Goal: Navigation & Orientation: Find specific page/section

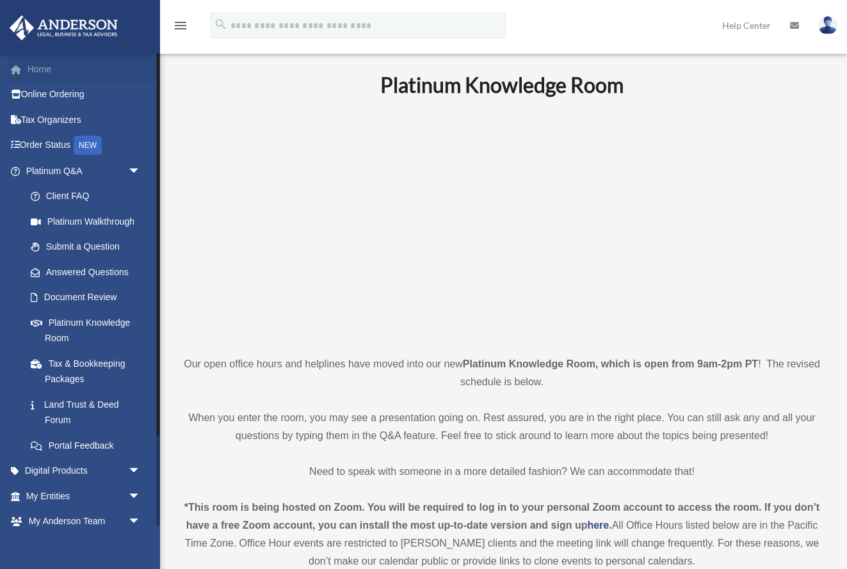
click at [63, 67] on link "Home" at bounding box center [84, 69] width 151 height 26
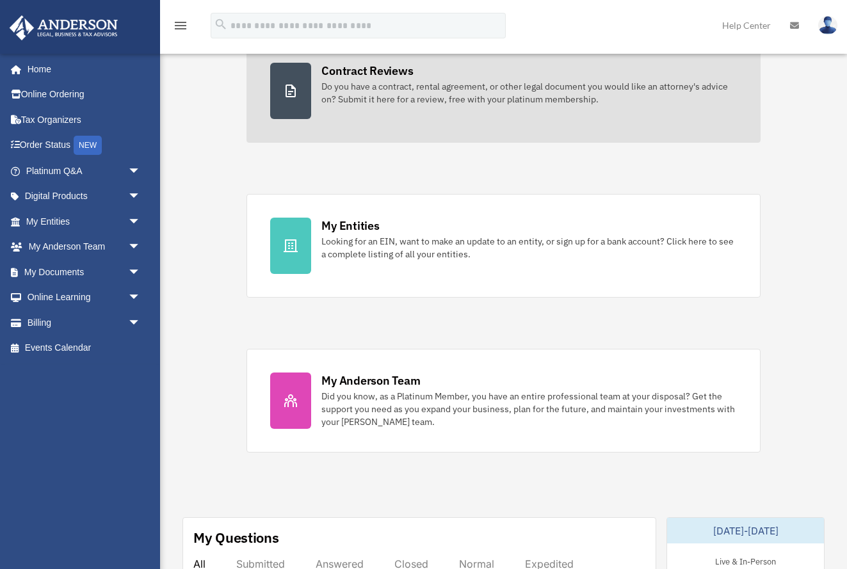
scroll to position [275, 0]
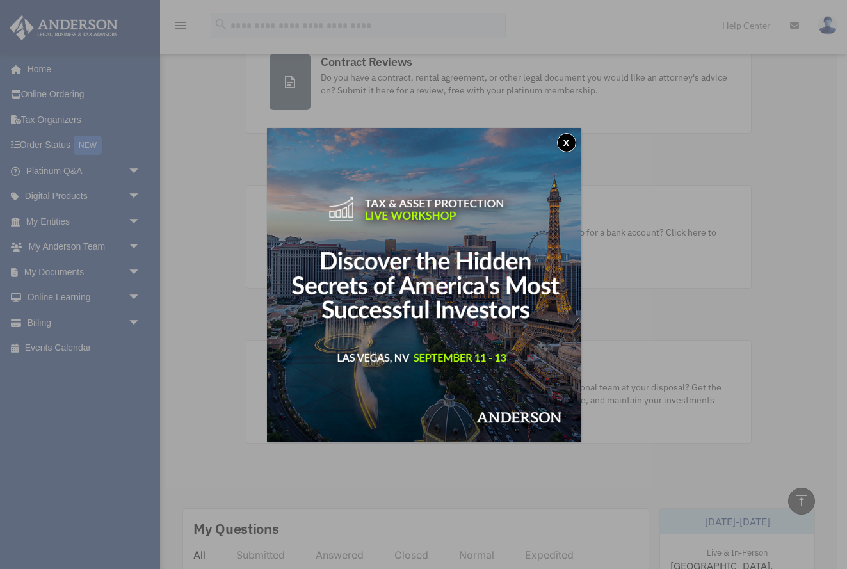
click at [562, 141] on button "x" at bounding box center [566, 142] width 19 height 19
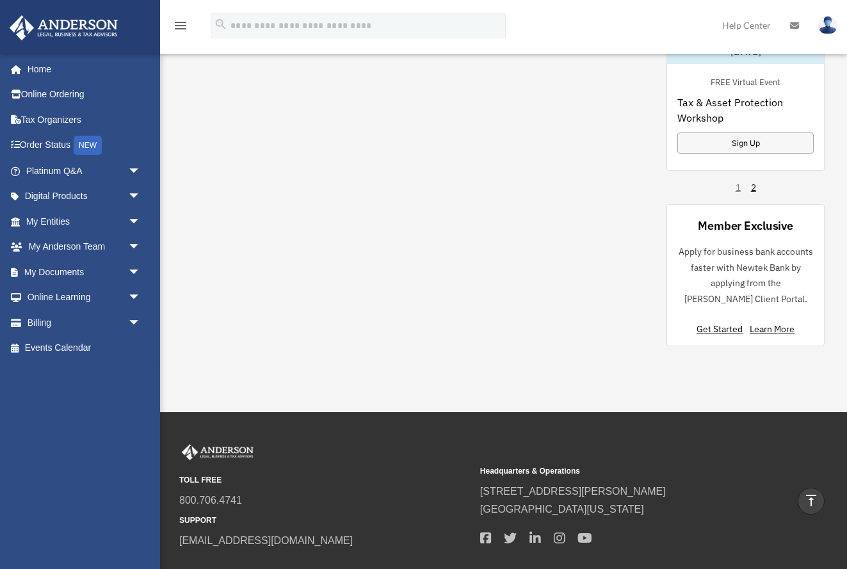
scroll to position [1180, 0]
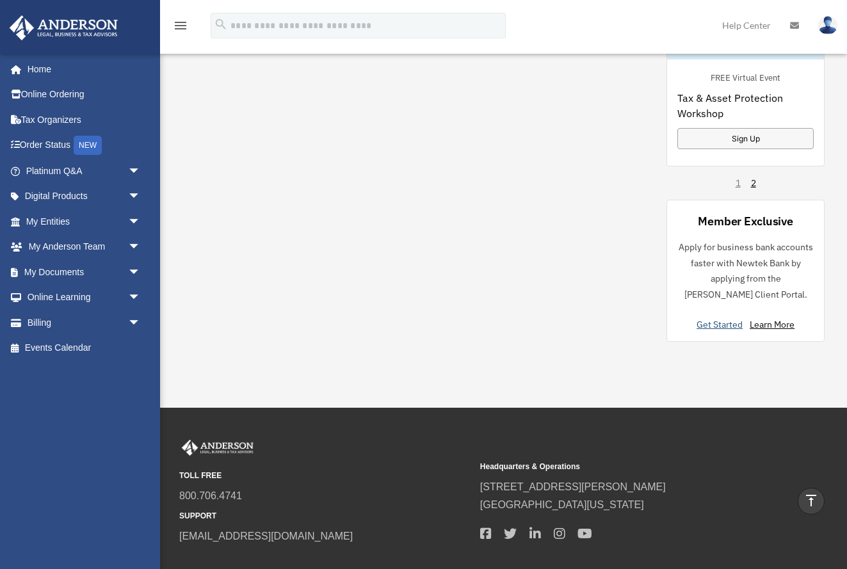
click at [729, 328] on link "Get Started" at bounding box center [721, 325] width 51 height 12
